Goal: Task Accomplishment & Management: Manage account settings

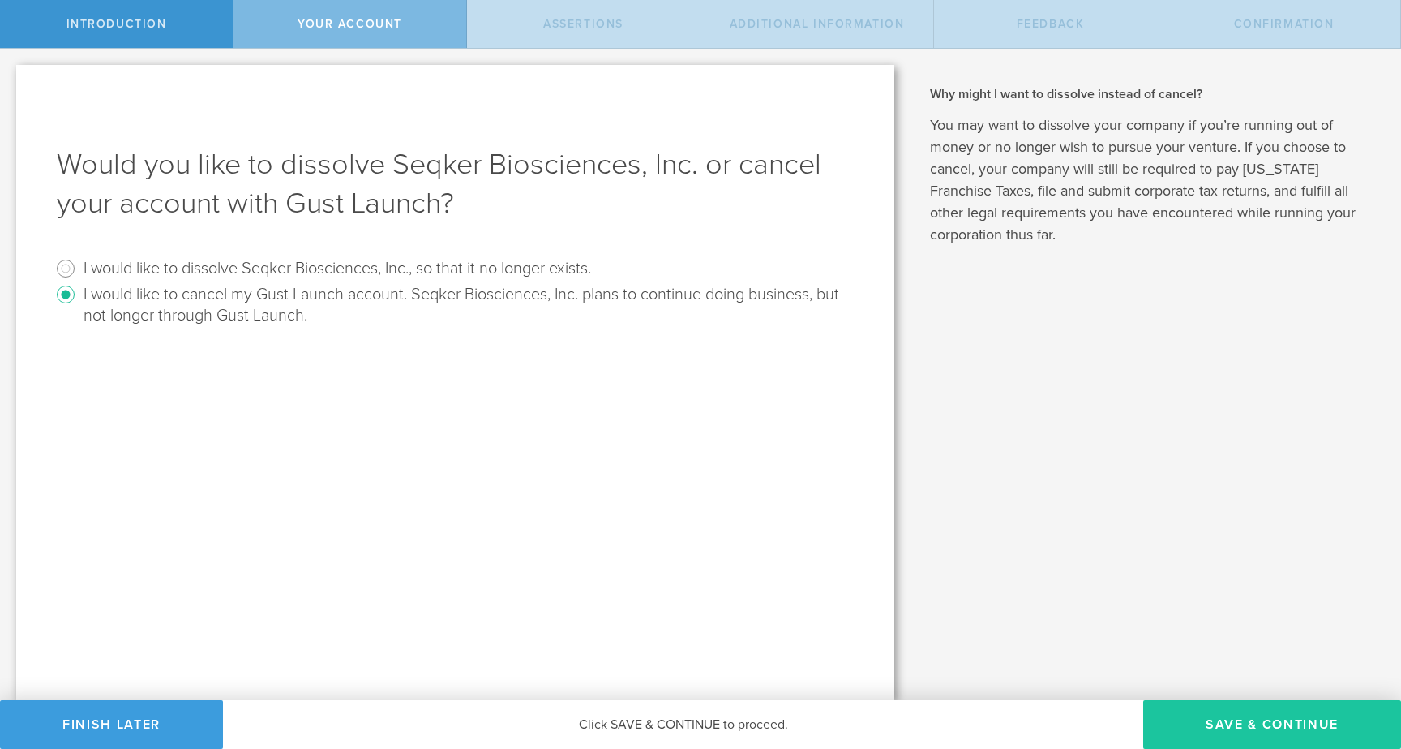
click at [1259, 728] on button "Save & Continue" at bounding box center [1273, 724] width 258 height 49
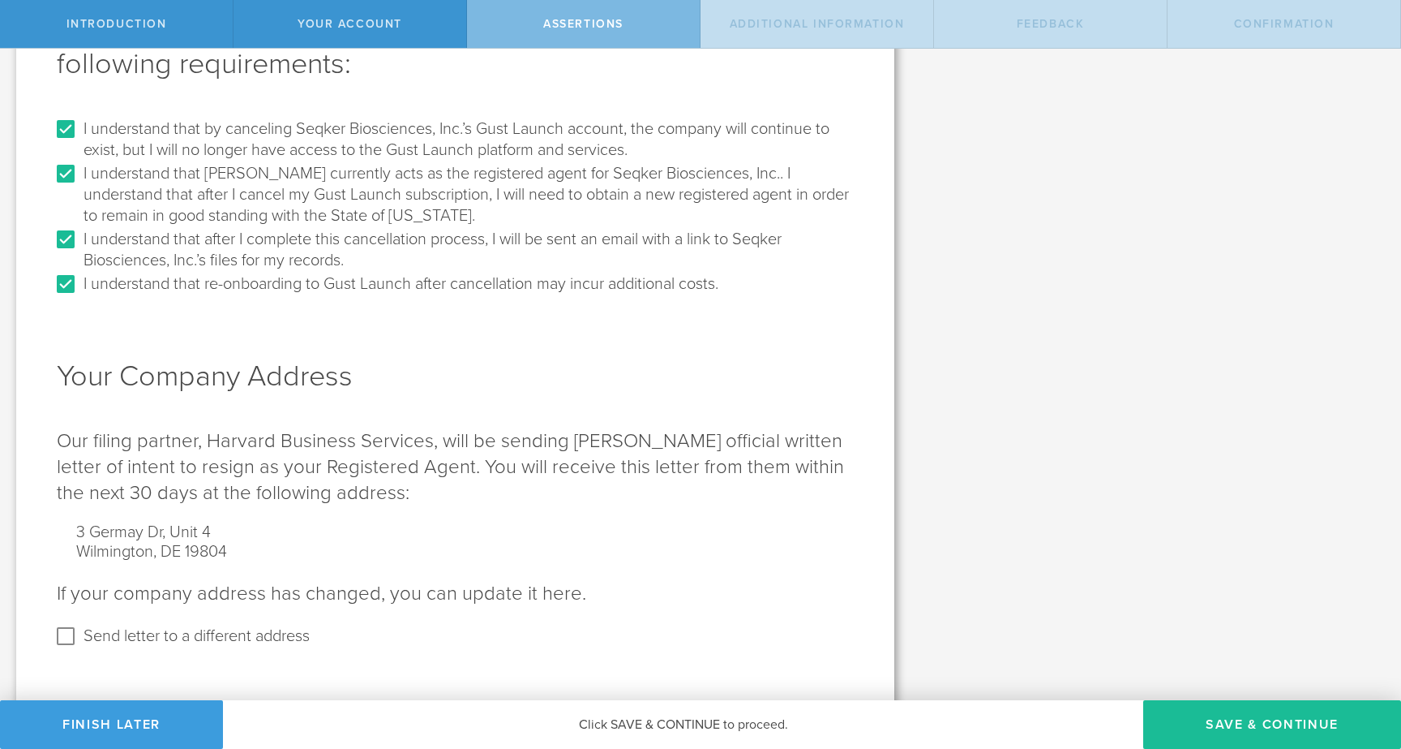
scroll to position [149, 0]
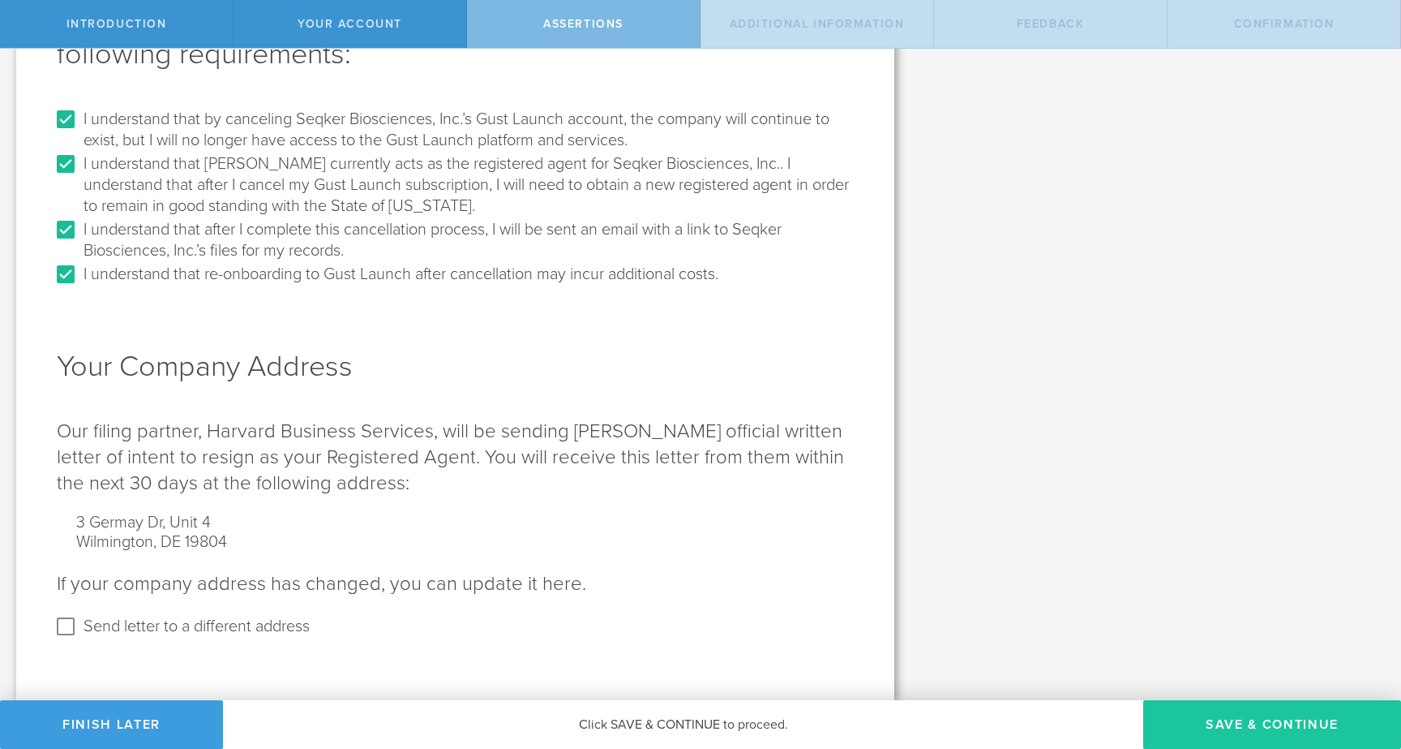
click at [1300, 737] on button "Save & Continue" at bounding box center [1273, 724] width 258 height 49
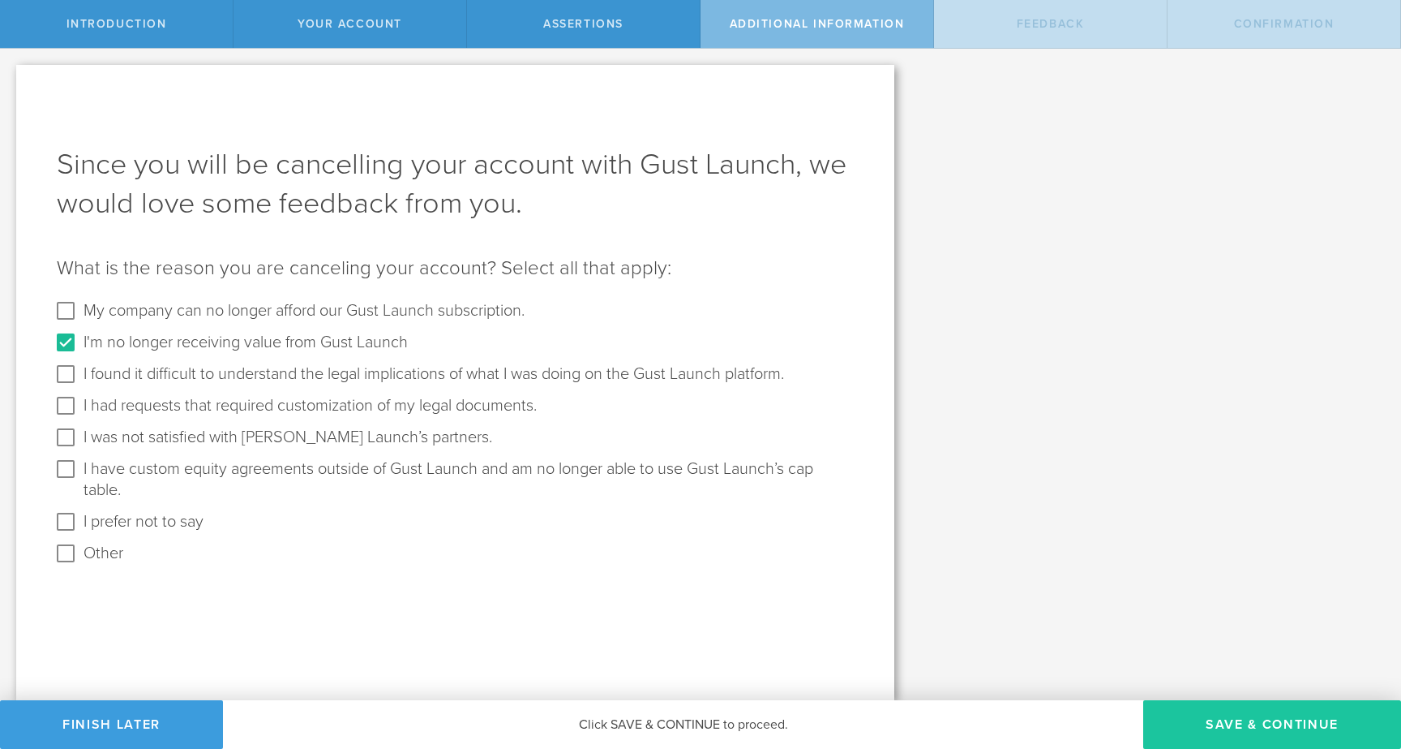
click at [1222, 714] on button "Save & Continue" at bounding box center [1273, 724] width 258 height 49
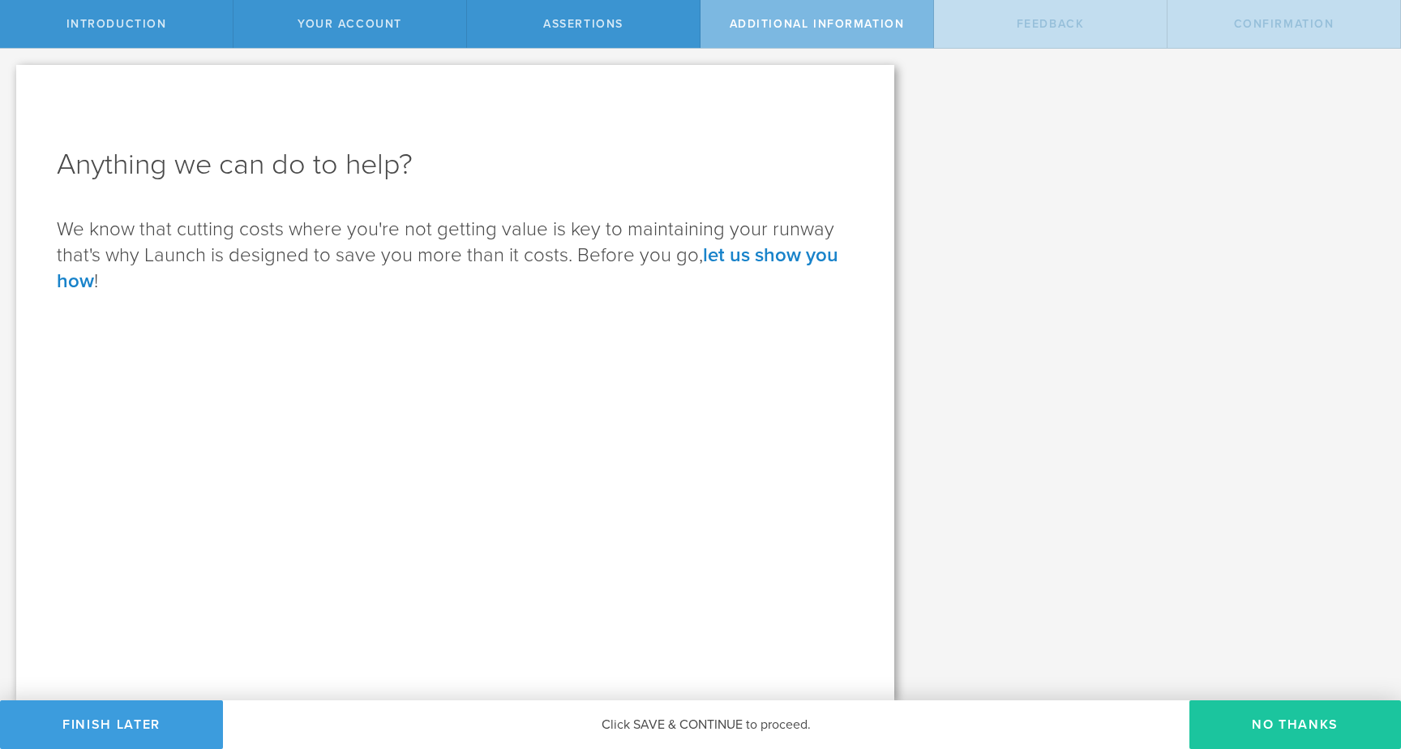
click at [1248, 728] on button "No Thanks" at bounding box center [1296, 724] width 212 height 49
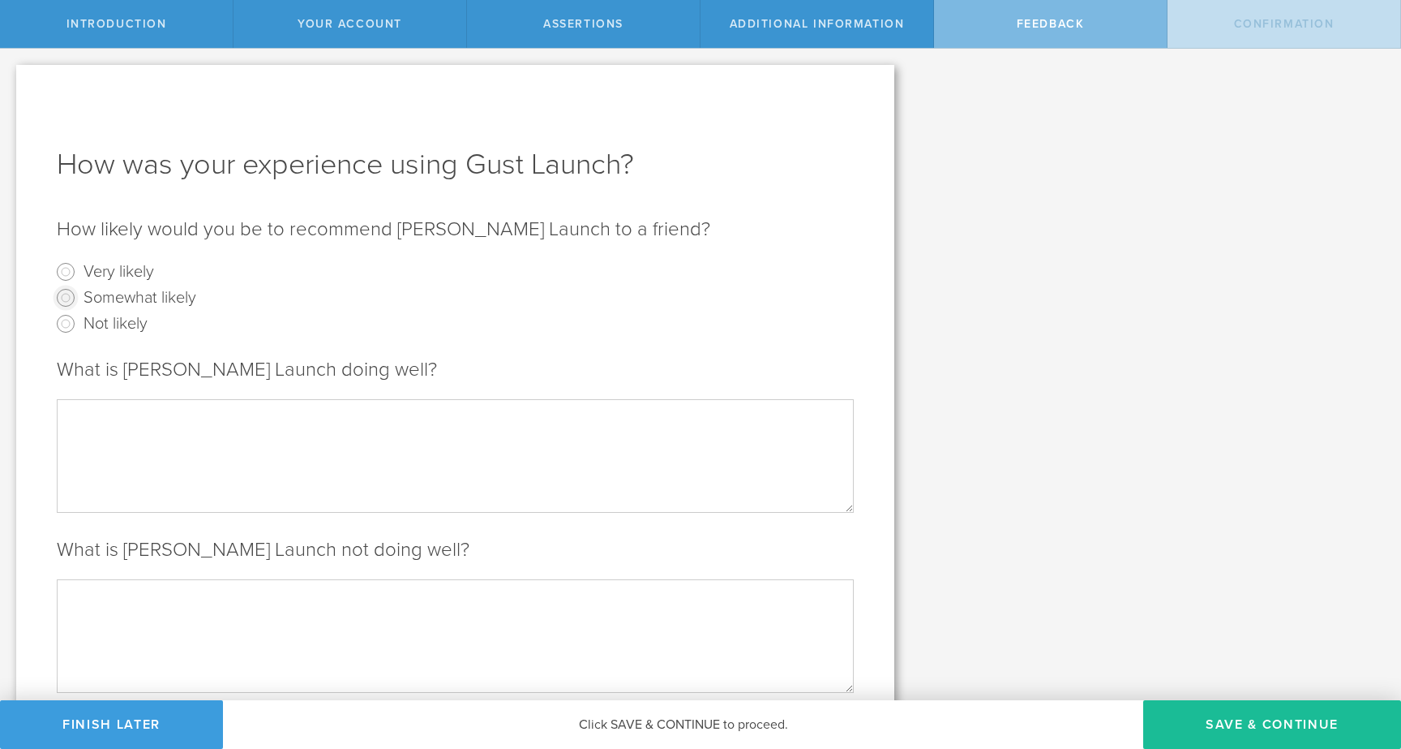
click at [69, 295] on input "Somewhat likely" at bounding box center [66, 298] width 26 height 26
radio input "true"
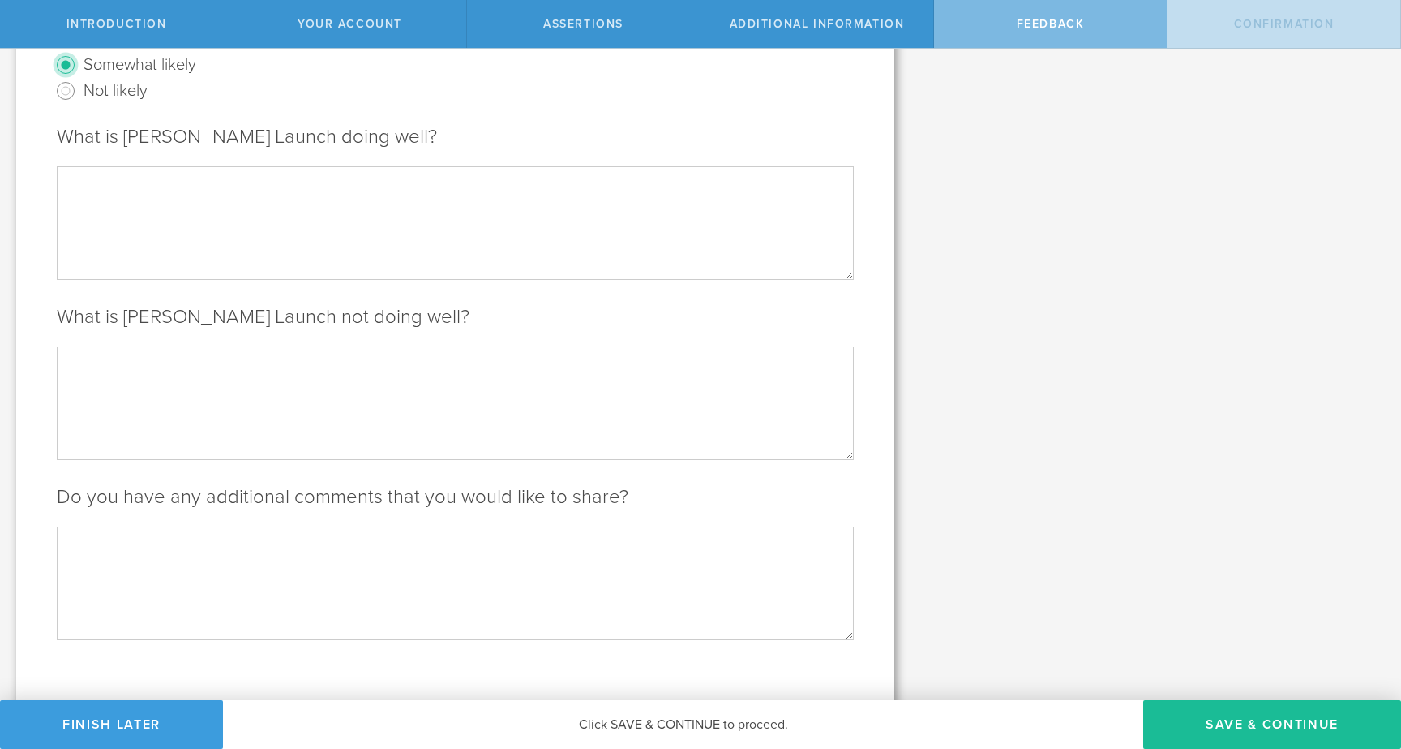
scroll to position [258, 0]
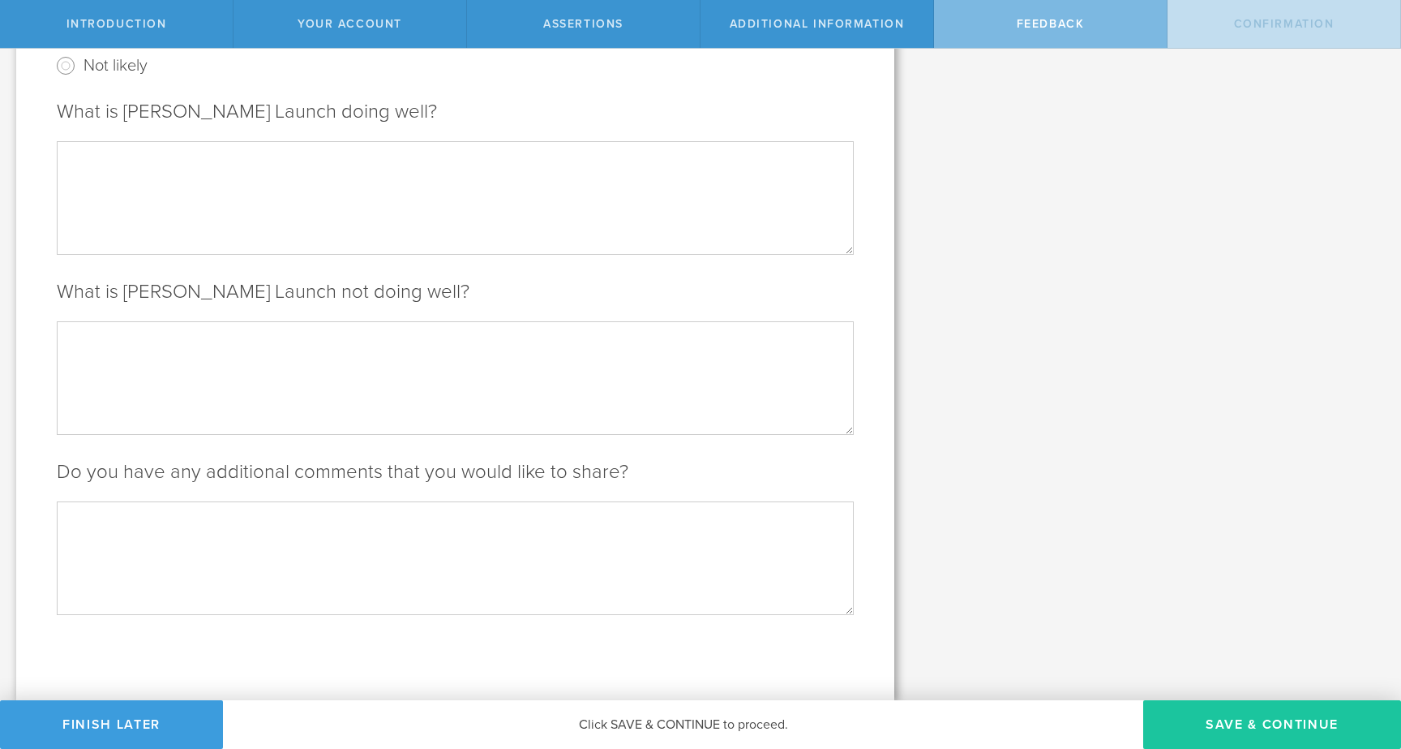
click at [1182, 709] on button "Save & Continue" at bounding box center [1273, 724] width 258 height 49
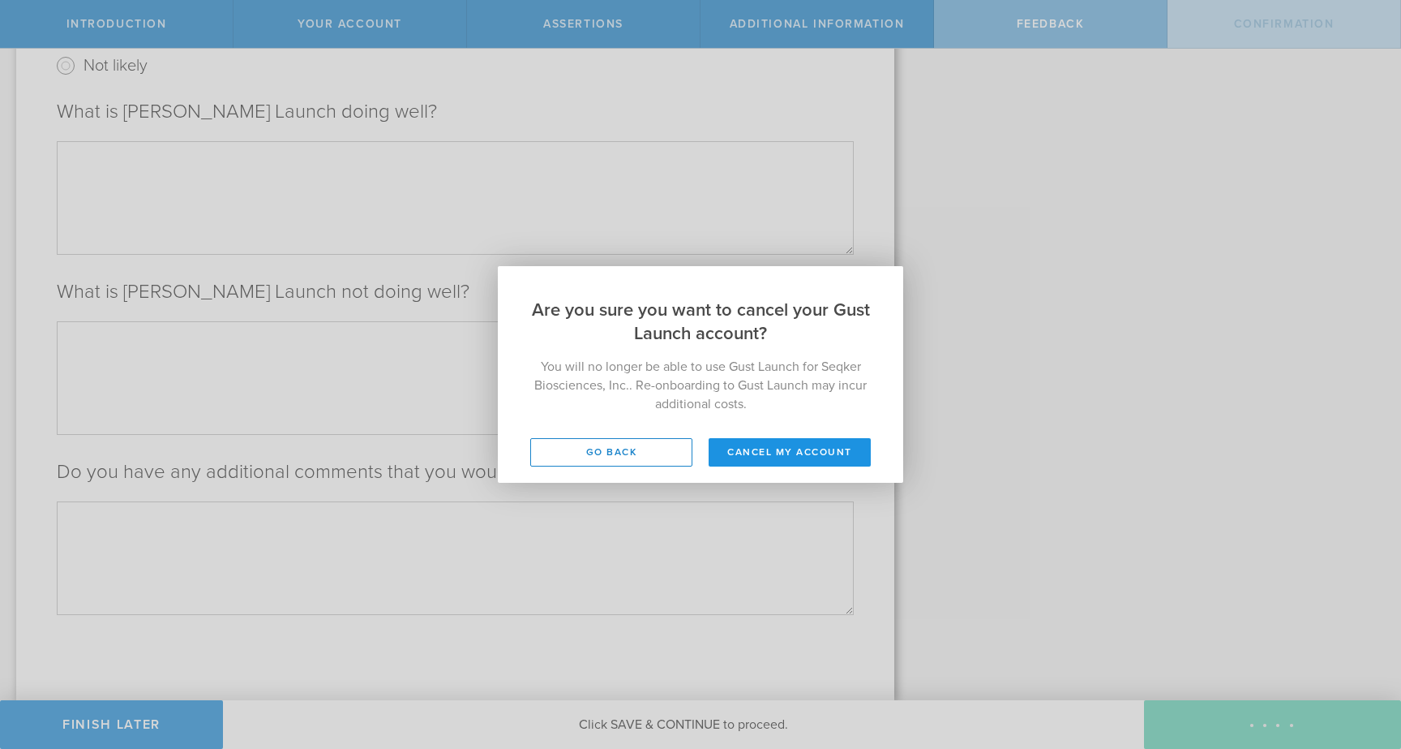
click at [720, 453] on button "Cancel my account" at bounding box center [790, 452] width 162 height 28
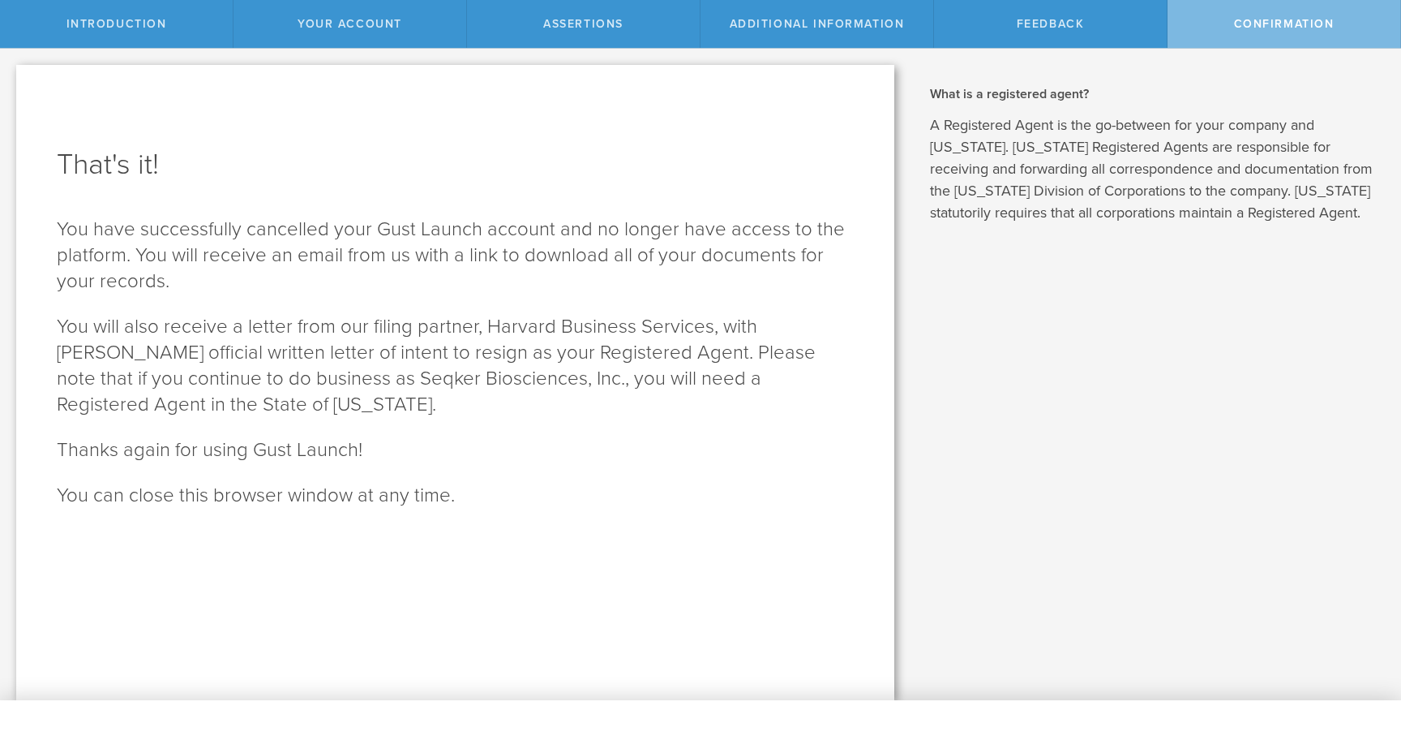
scroll to position [0, 0]
